Goal: Check status: Check status

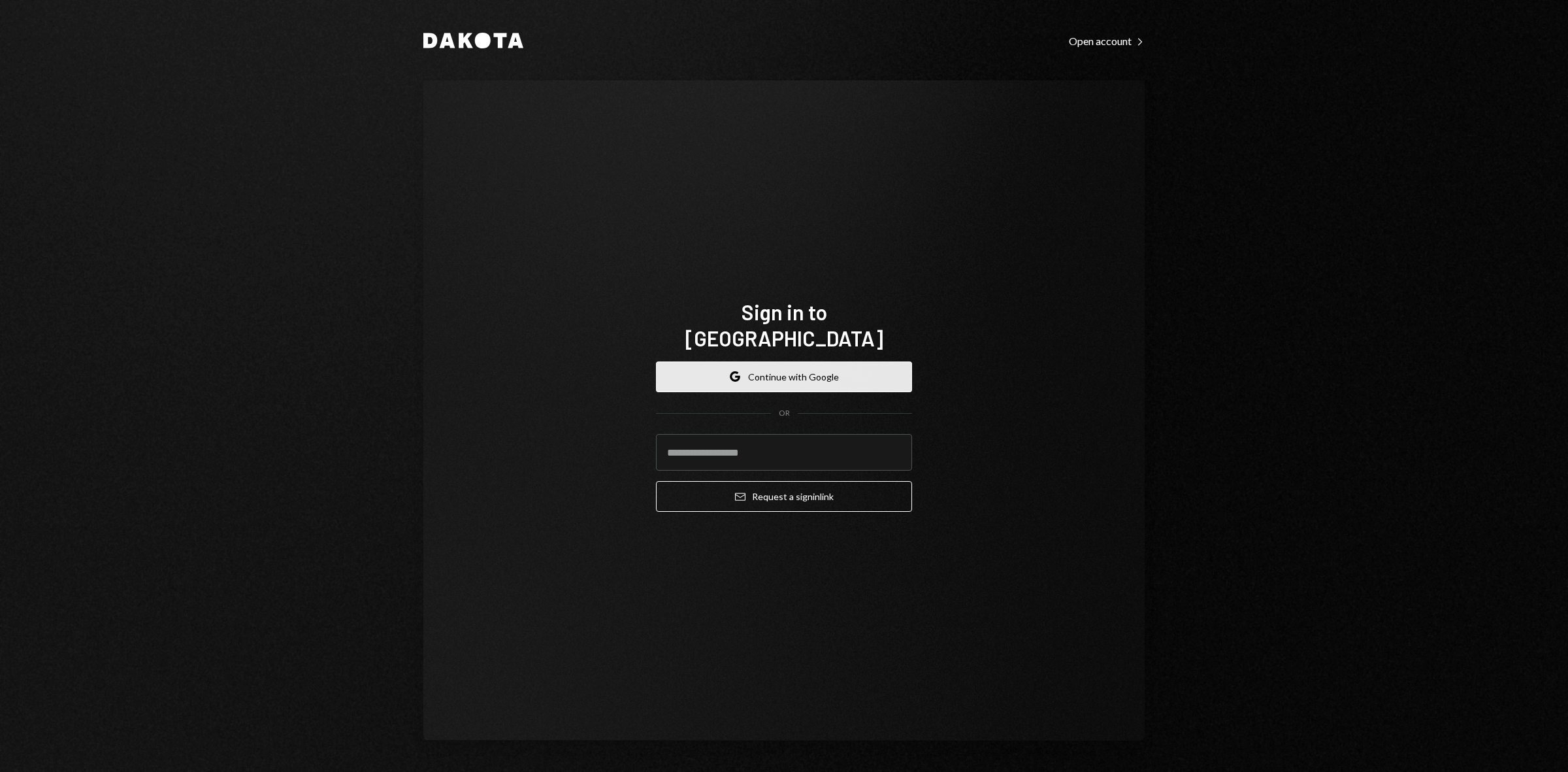
click at [790, 362] on button "Google Continue with Google" at bounding box center [784, 377] width 256 height 31
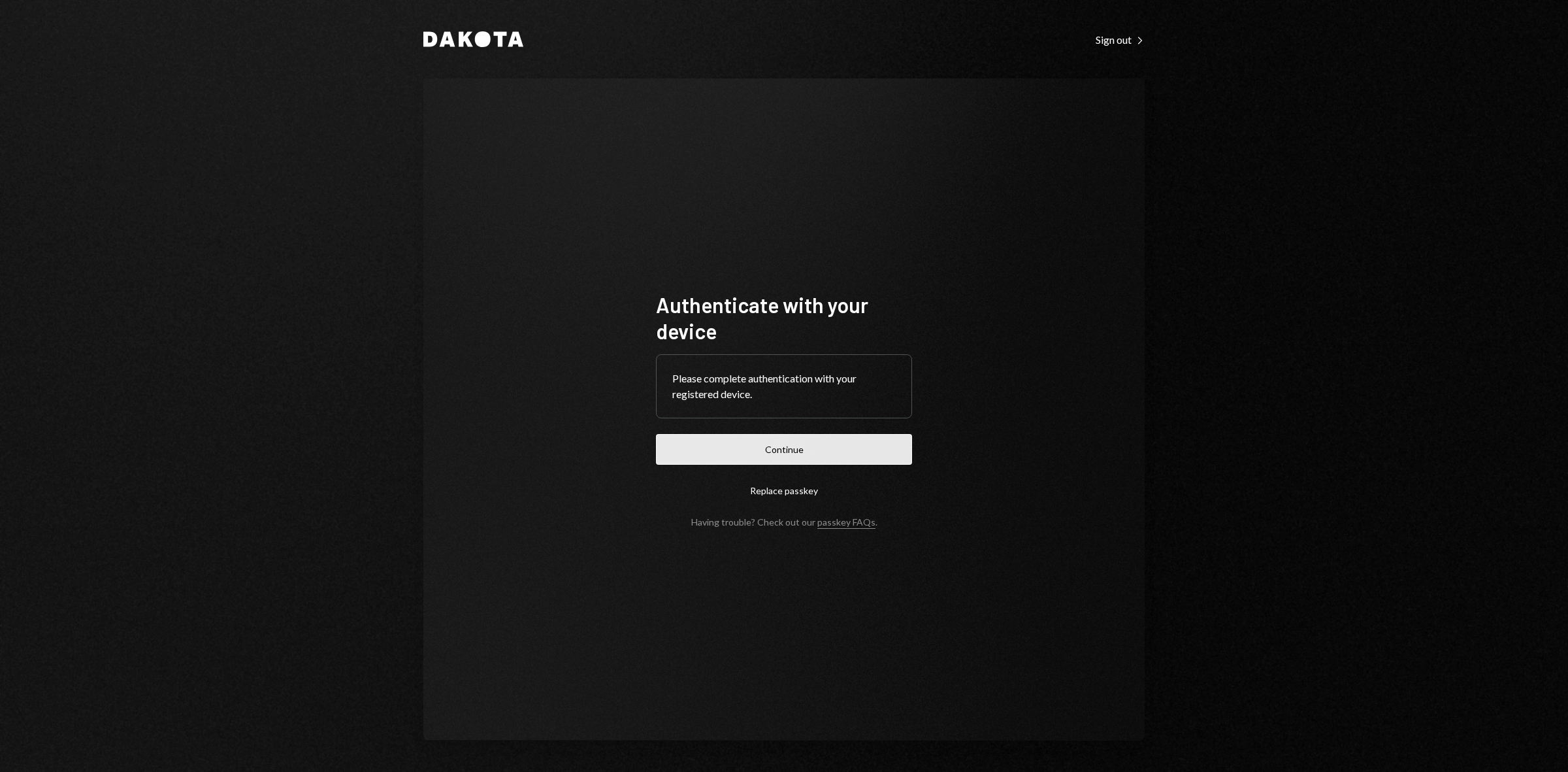
click at [828, 448] on button "Continue" at bounding box center [784, 449] width 256 height 31
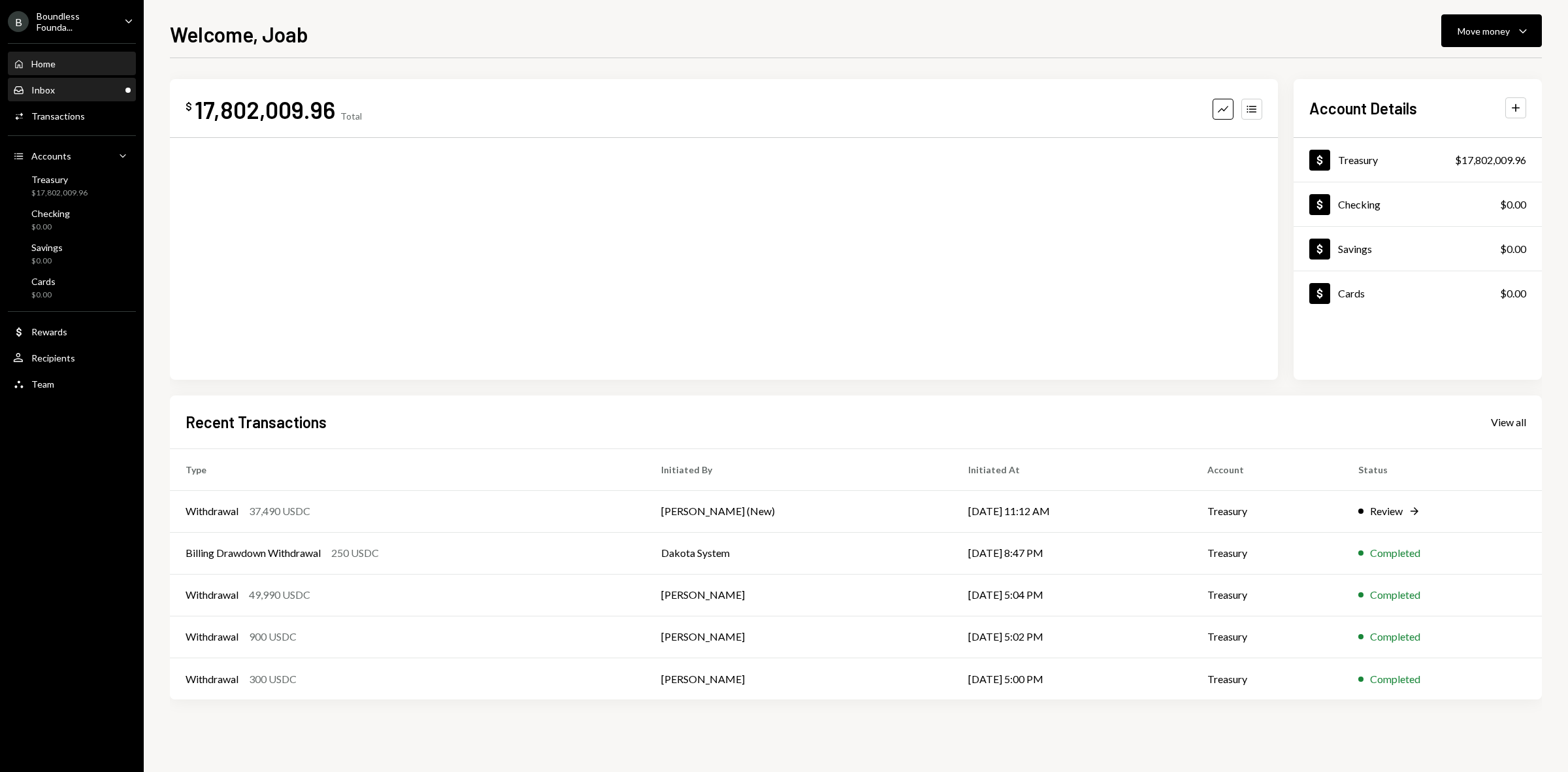
click at [83, 89] on div "Inbox Inbox" at bounding box center [71, 90] width 117 height 12
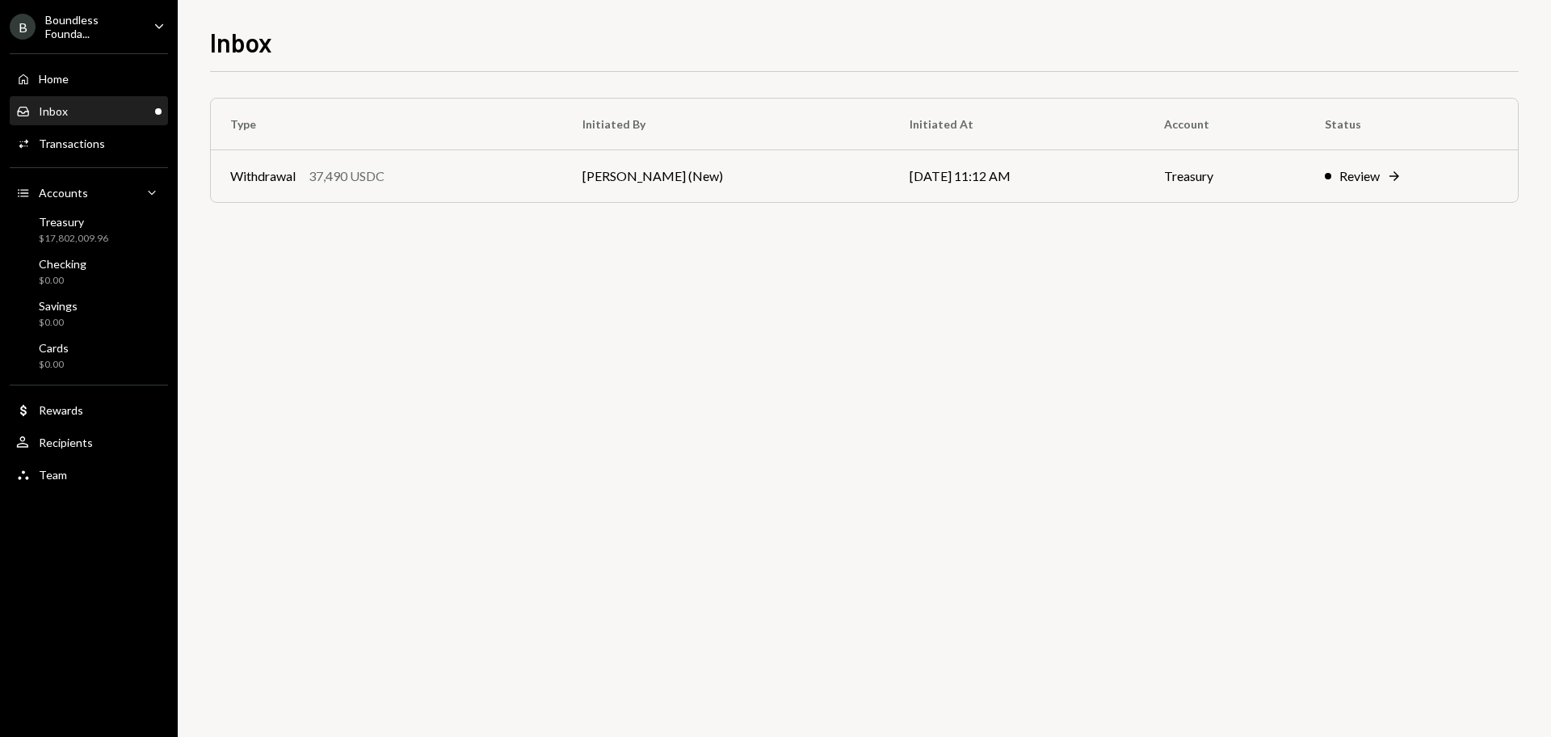
click at [117, 31] on div "Boundless Founda..." at bounding box center [92, 26] width 95 height 27
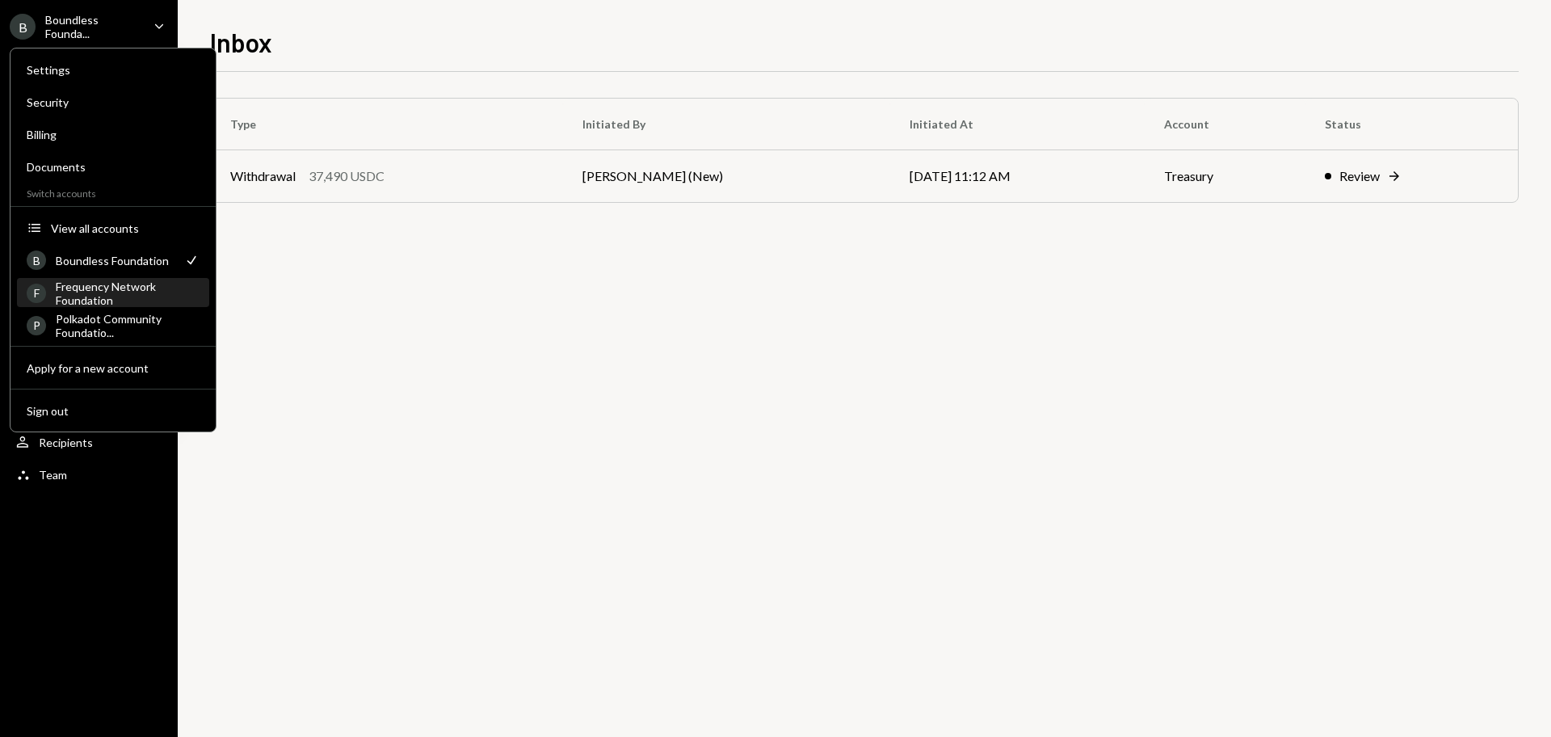
click at [100, 294] on div "Frequency Network Foundation" at bounding box center [128, 292] width 144 height 27
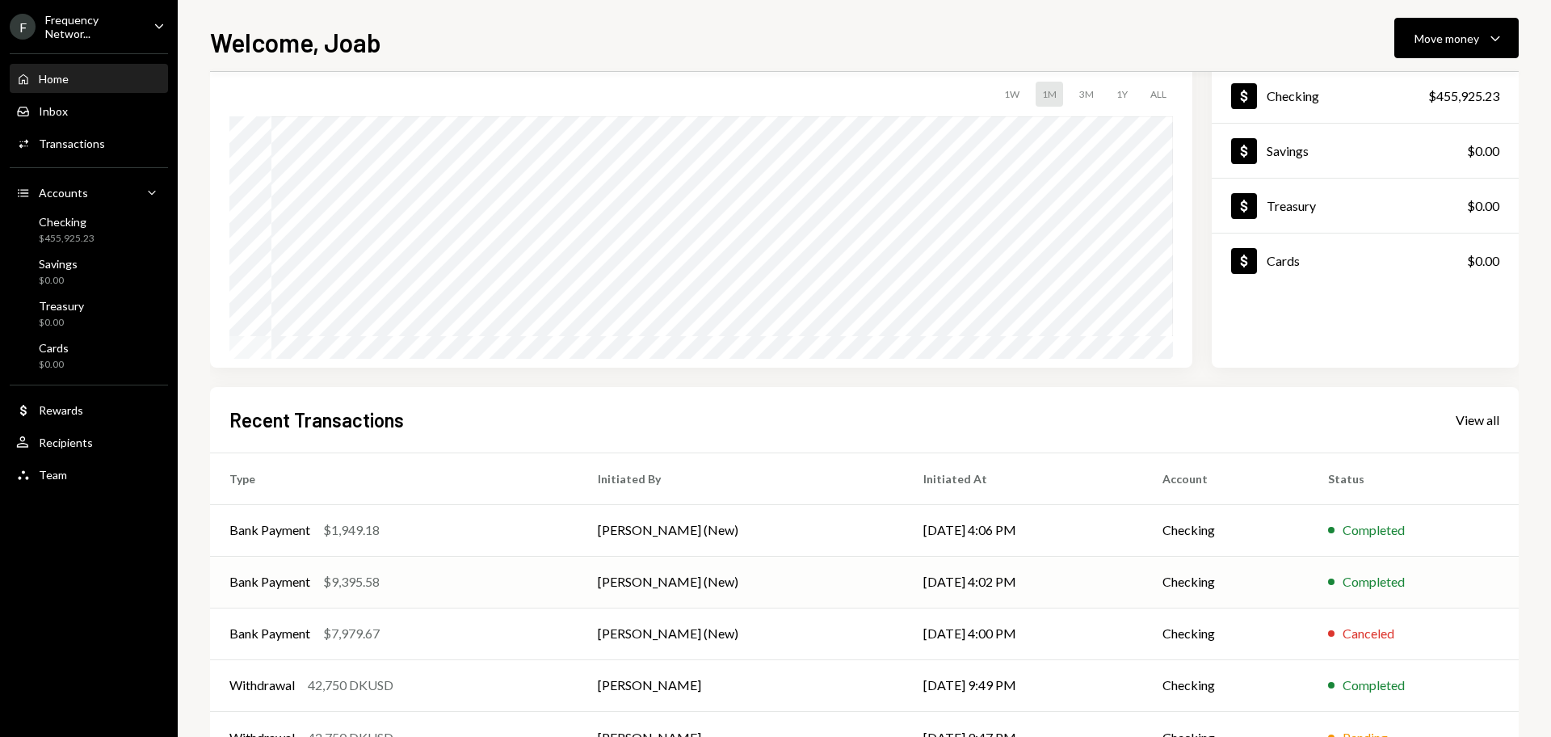
scroll to position [160, 0]
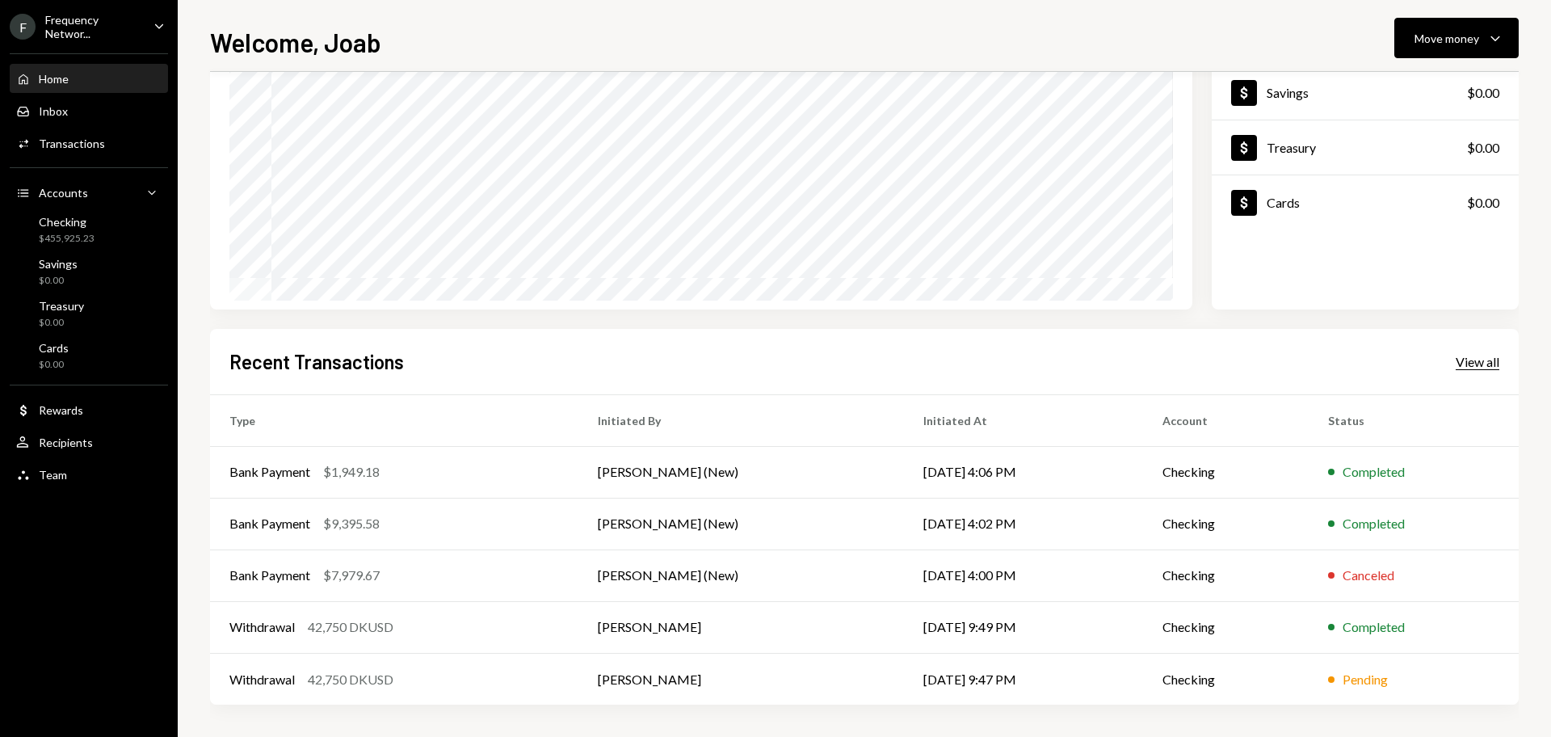
click at [1472, 363] on div "View all" at bounding box center [1477, 362] width 44 height 16
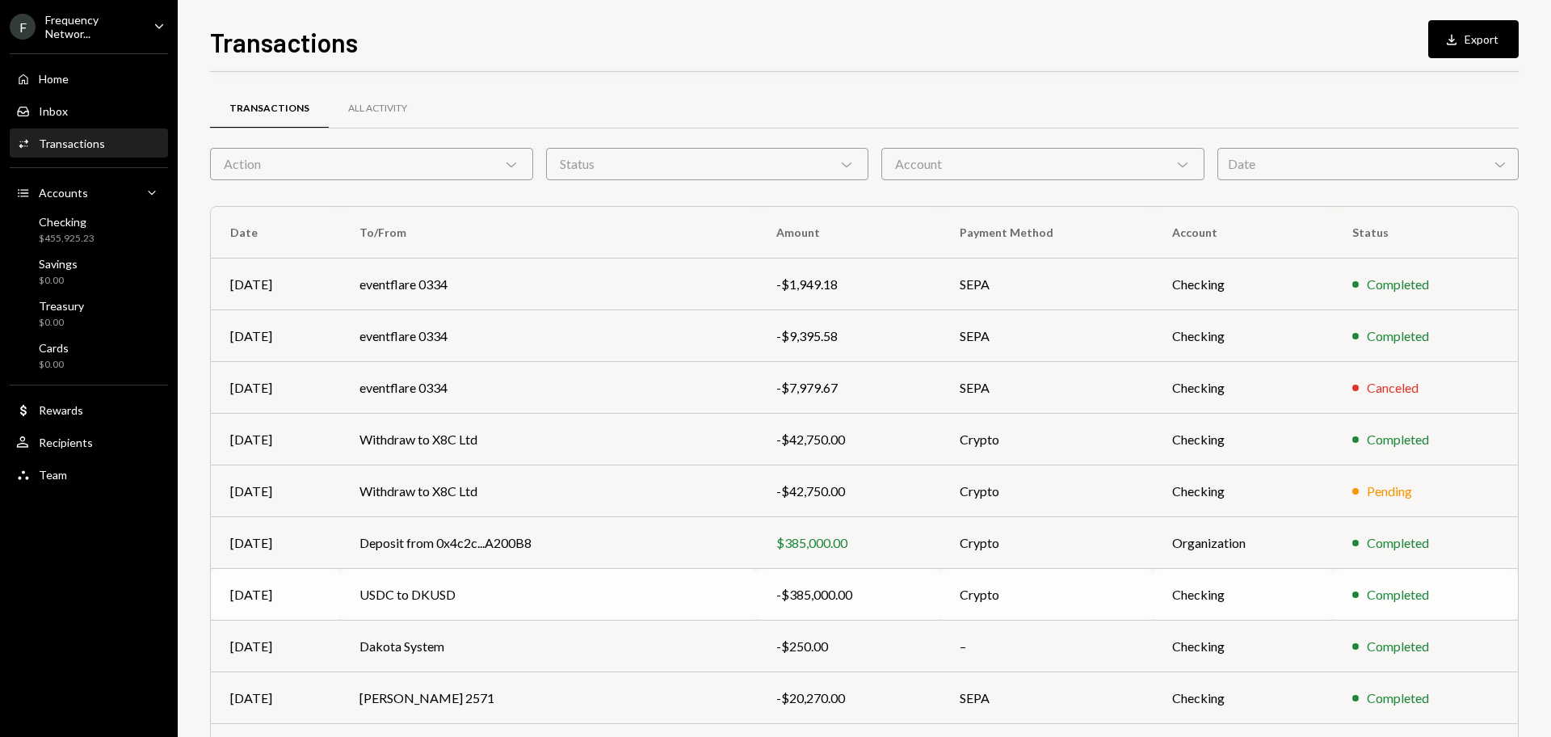
scroll to position [107, 0]
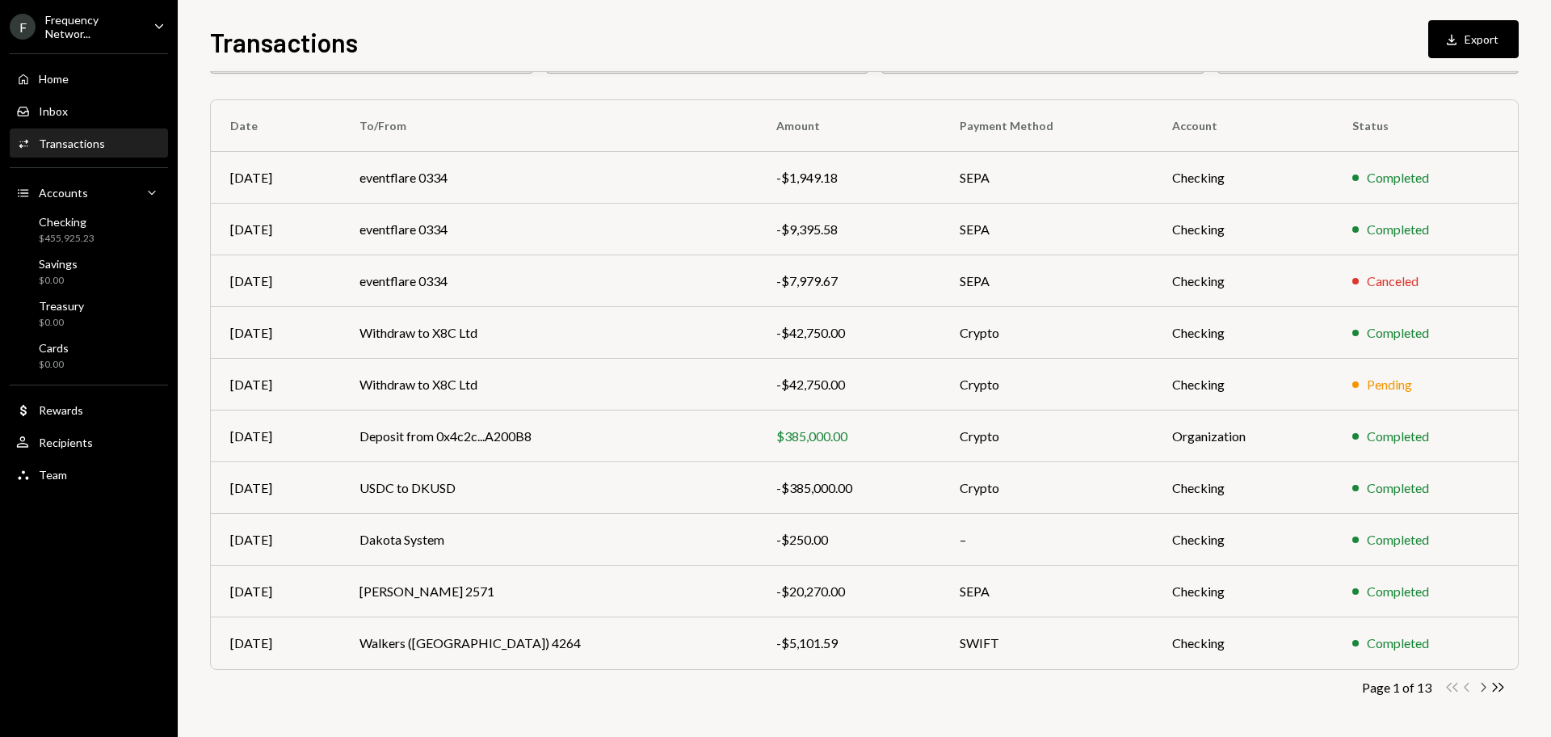
click at [1481, 682] on icon "Chevron Right" at bounding box center [1482, 686] width 15 height 15
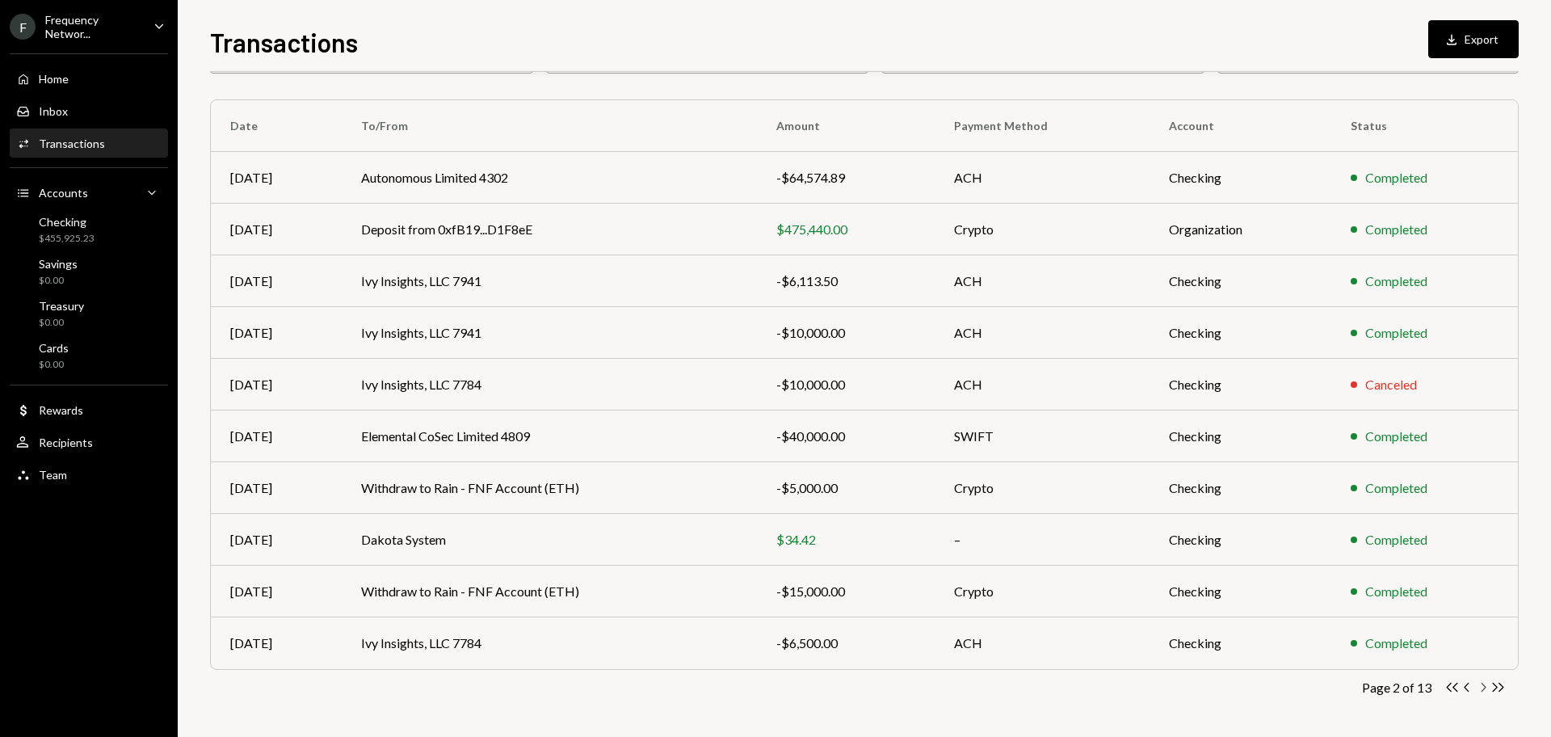
click at [1476, 684] on icon "Chevron Right" at bounding box center [1482, 686] width 15 height 15
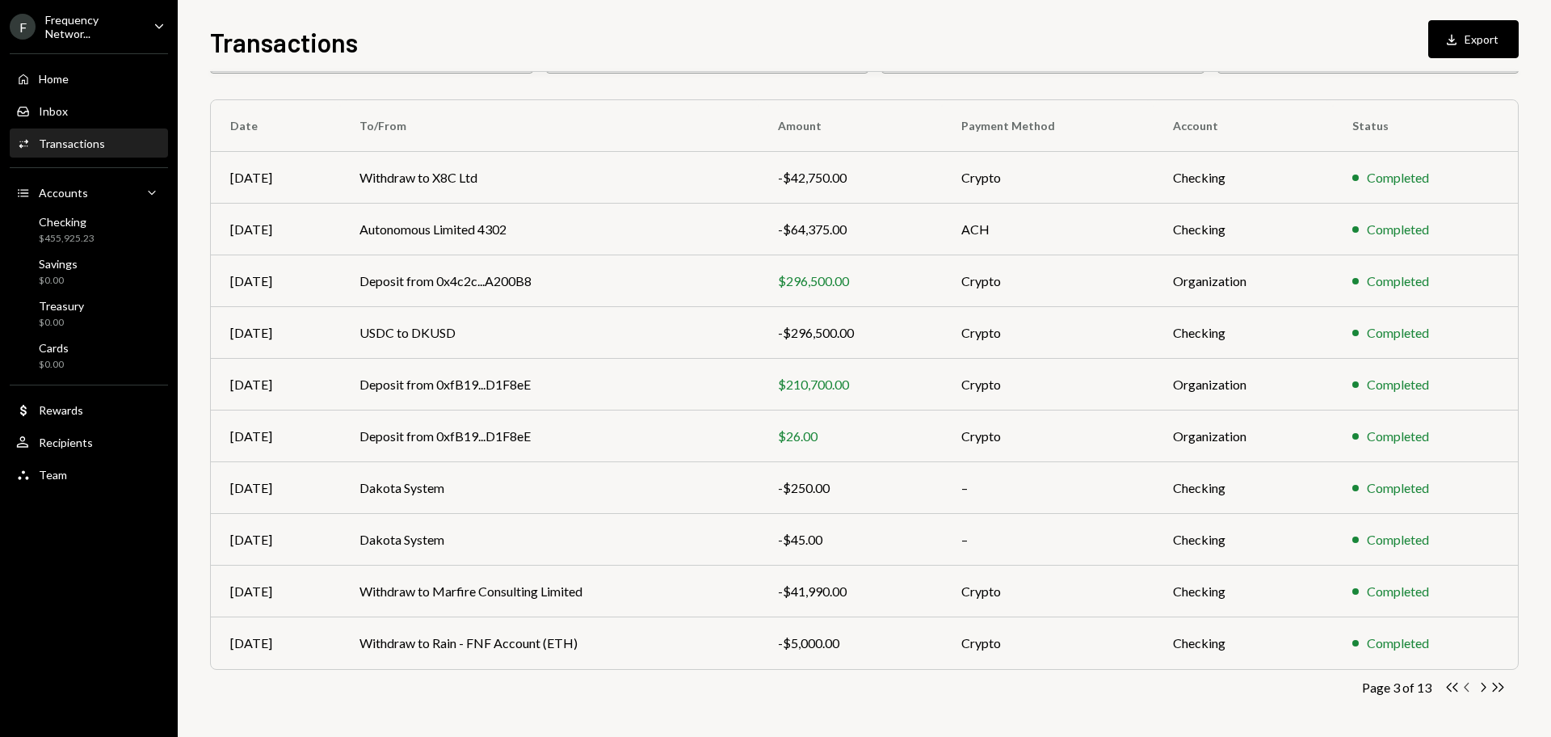
click at [1464, 686] on icon "Chevron Left" at bounding box center [1466, 686] width 15 height 15
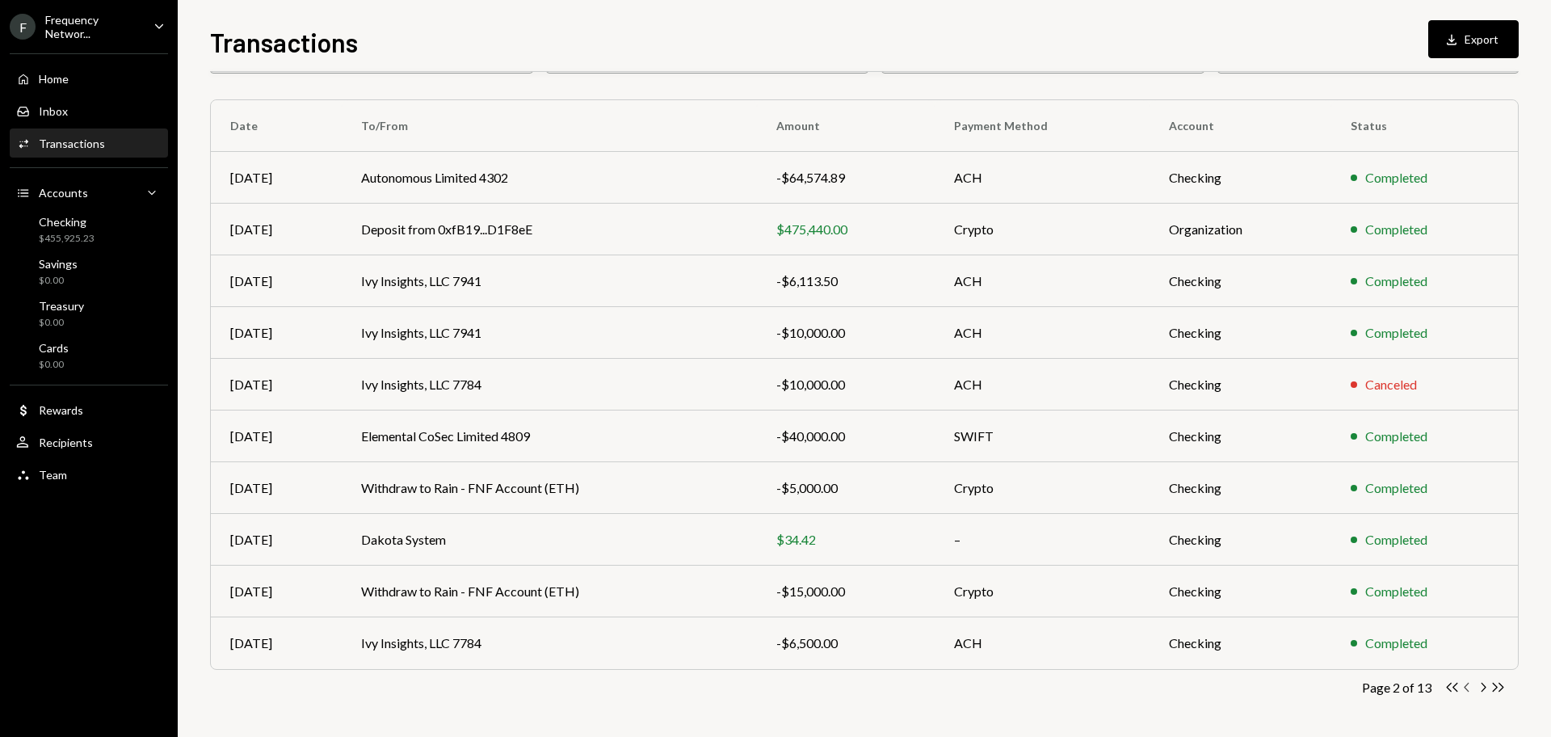
click at [1464, 686] on icon "Chevron Left" at bounding box center [1466, 686] width 15 height 15
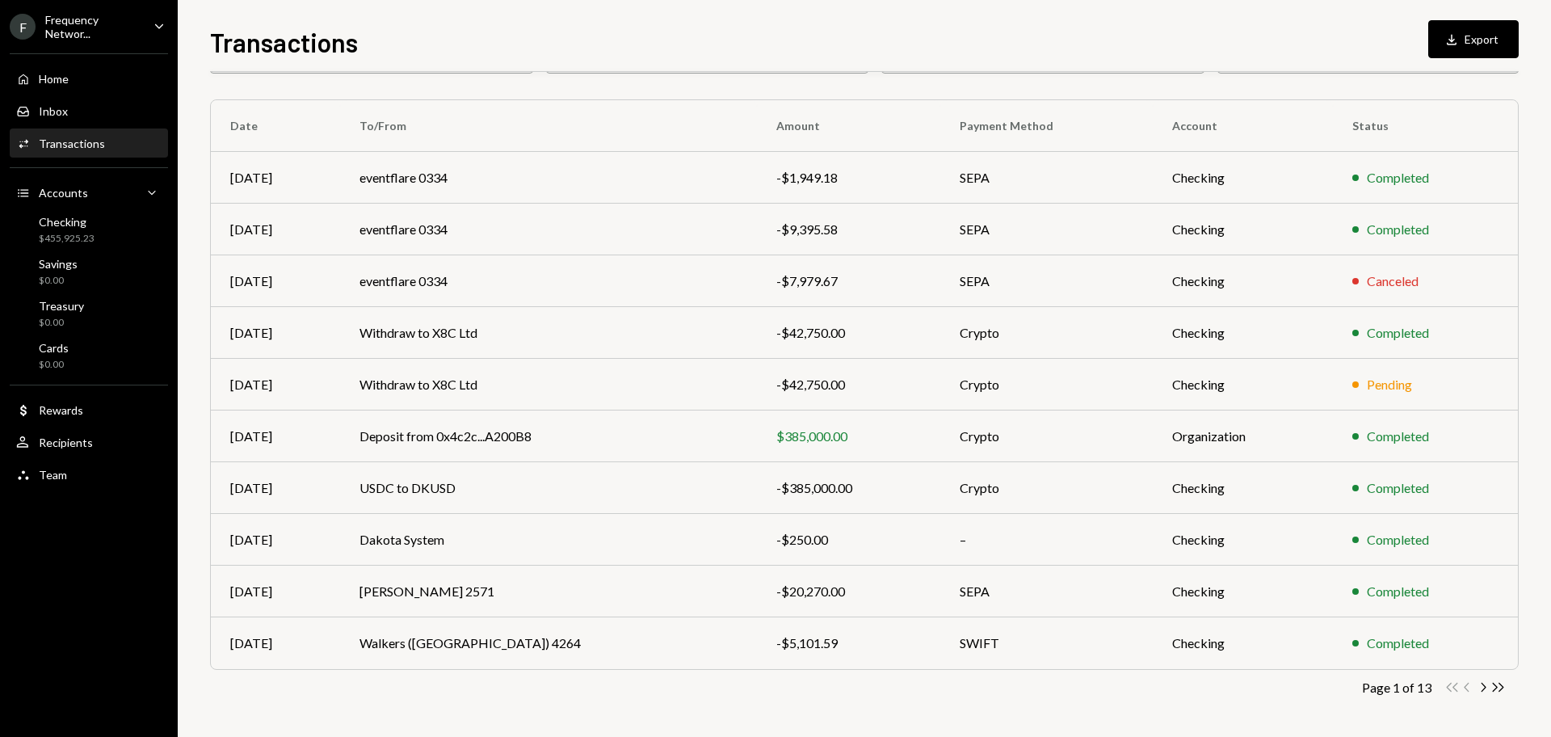
click at [109, 33] on div "Frequency Networ..." at bounding box center [92, 26] width 95 height 27
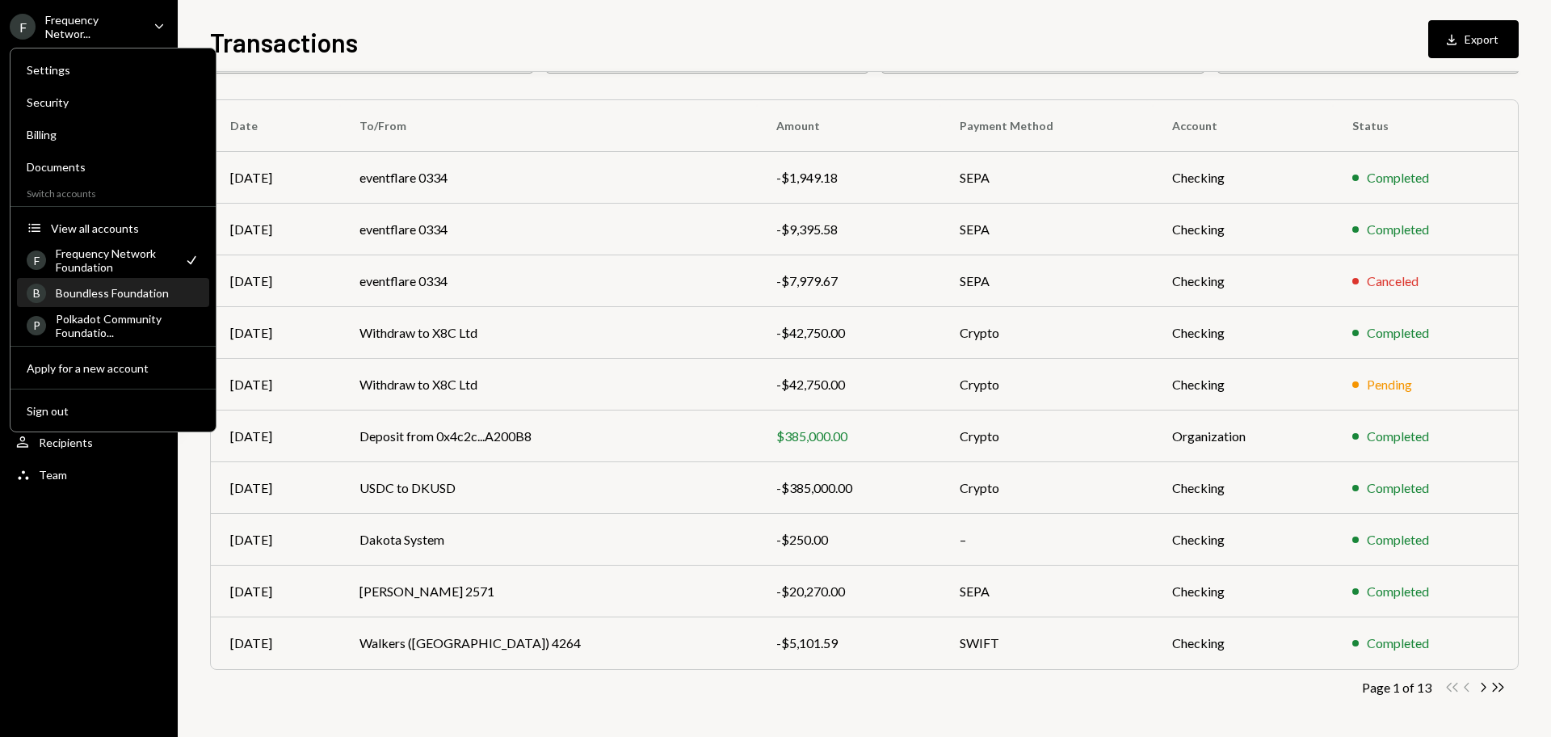
click at [141, 297] on div "Boundless Foundation" at bounding box center [128, 293] width 144 height 14
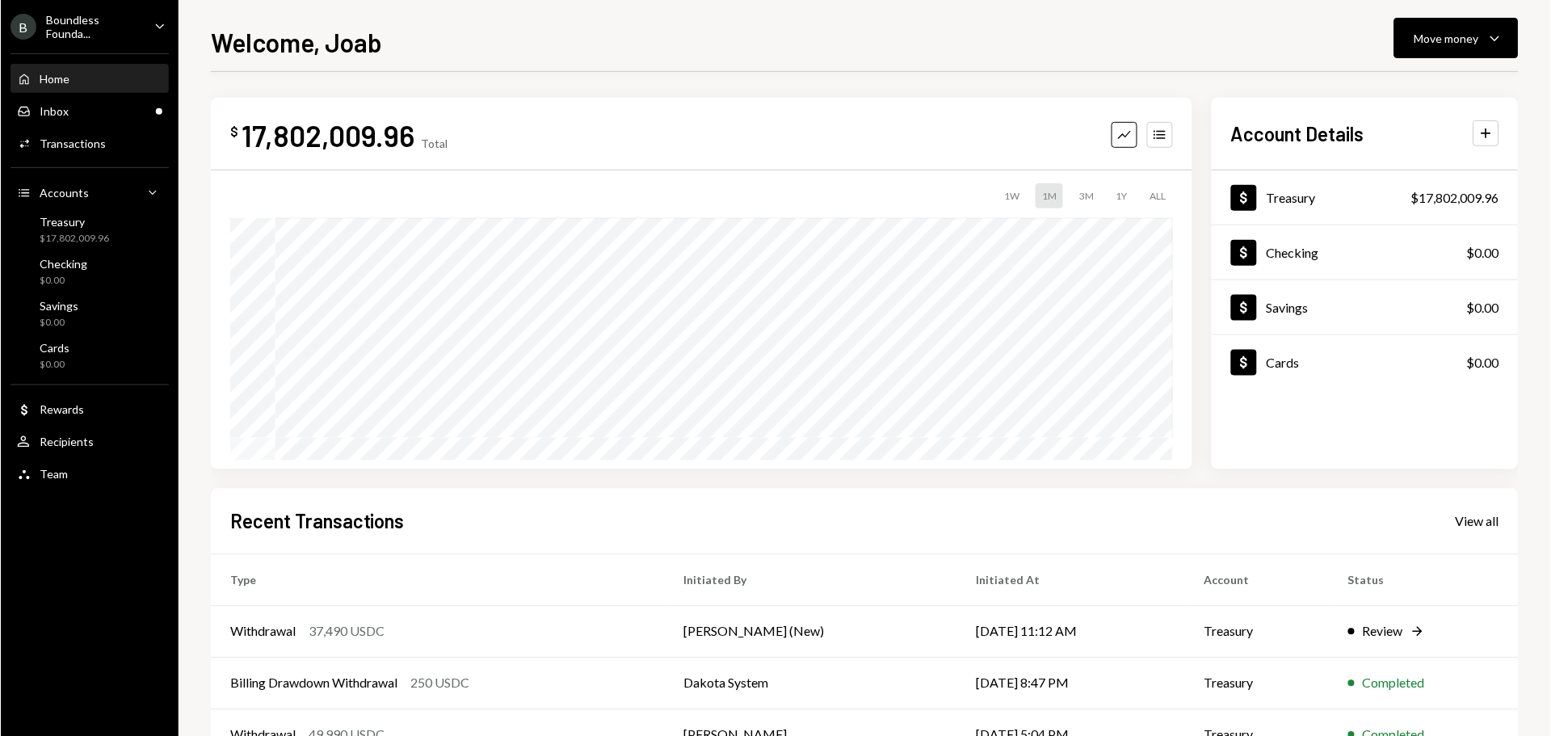
scroll to position [160, 0]
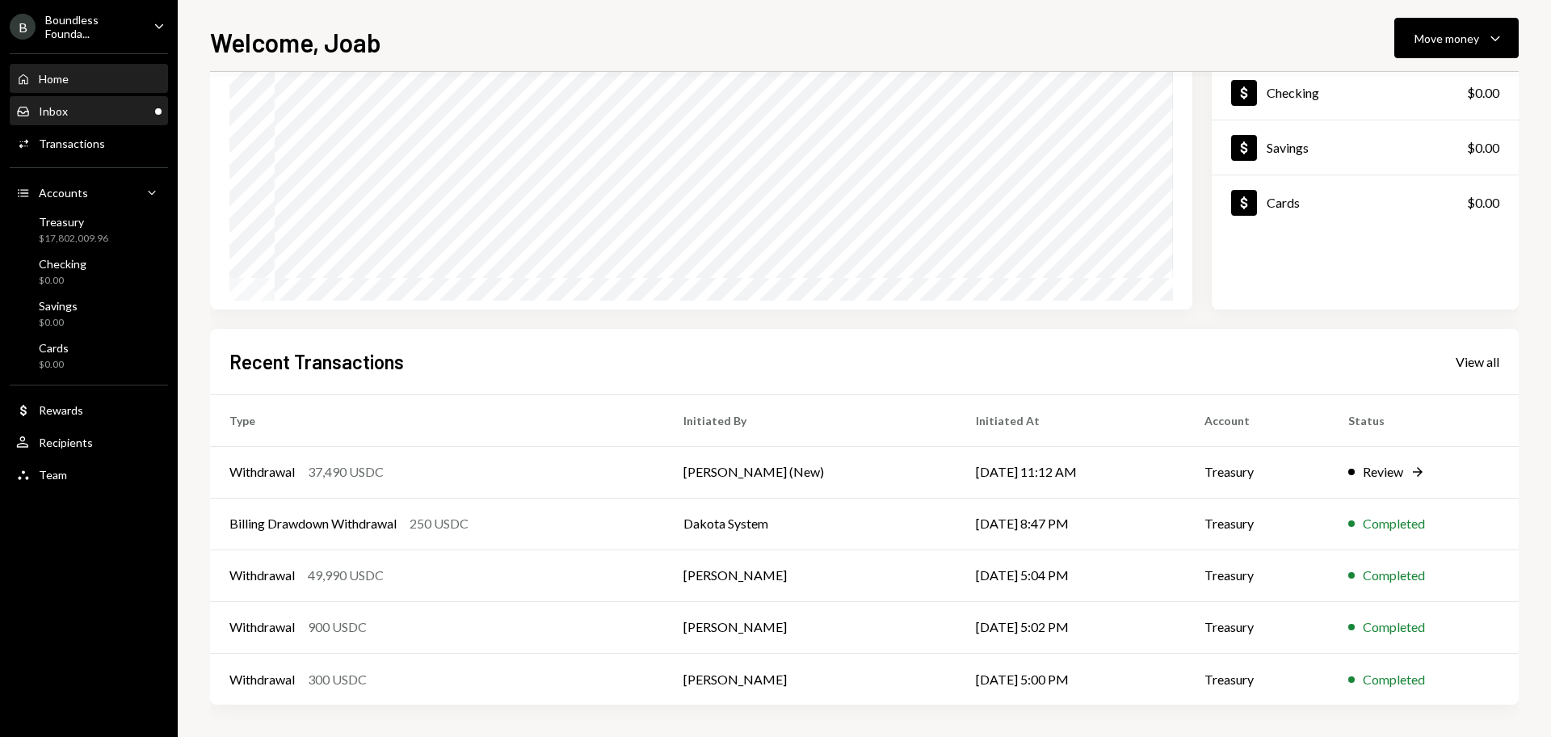
click at [126, 122] on div "Inbox Inbox" at bounding box center [88, 111] width 145 height 27
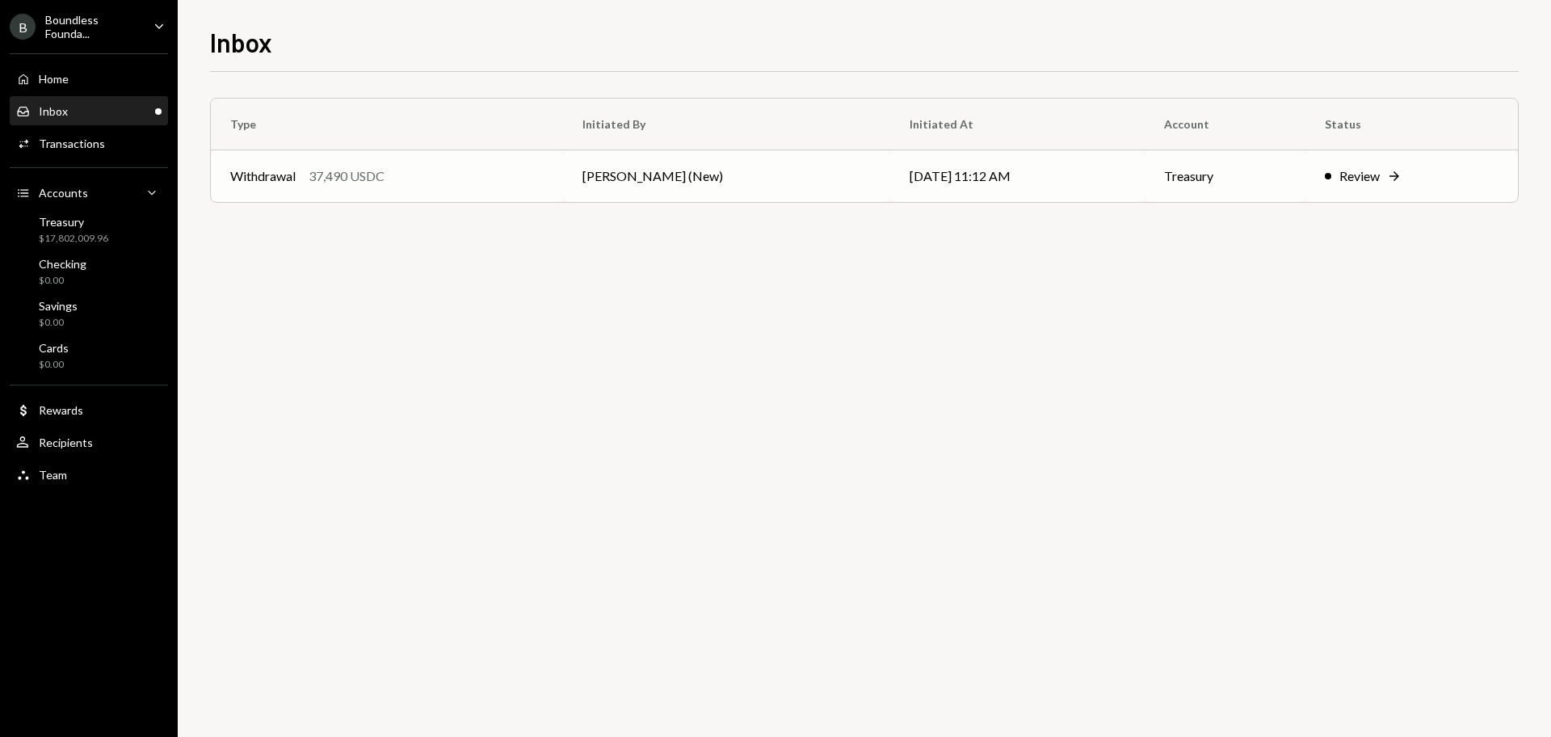
click at [527, 180] on div "Withdrawal 37,490 USDC" at bounding box center [386, 175] width 313 height 19
